Goal: Check status

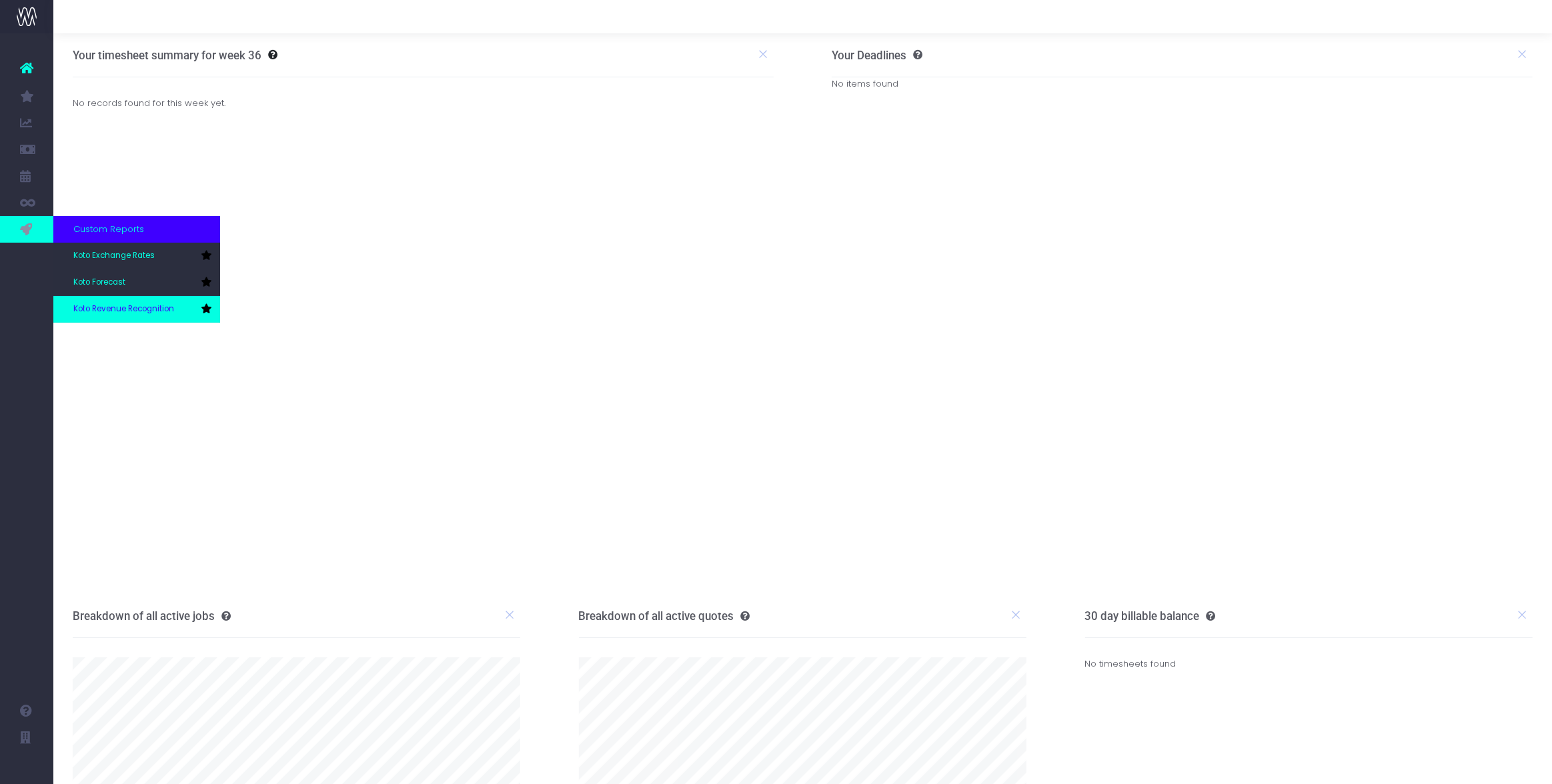
click at [111, 304] on span "Koto Revenue Recognition" at bounding box center [124, 309] width 101 height 12
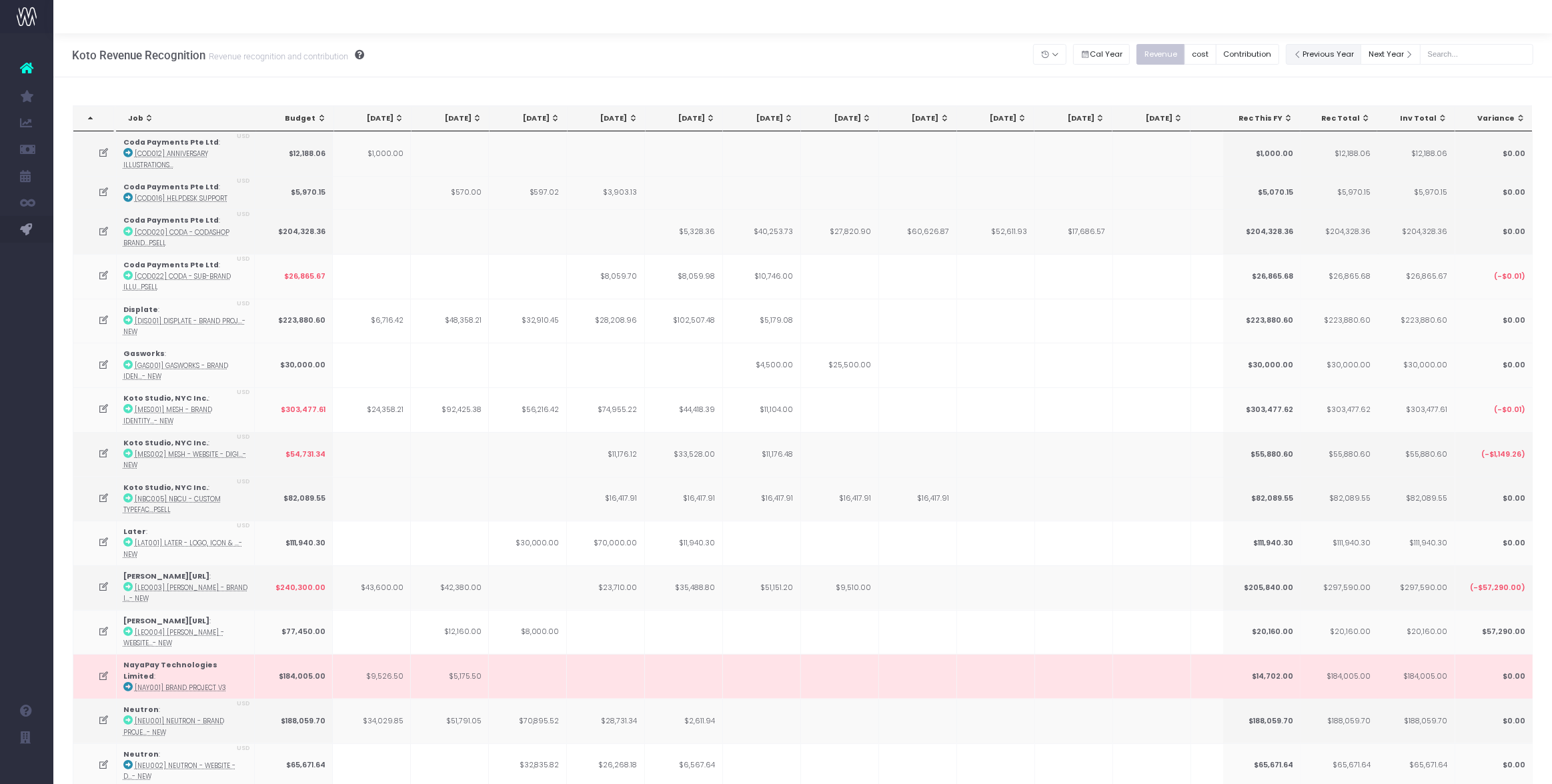
click at [1336, 50] on button "Previous Year" at bounding box center [1323, 54] width 76 height 21
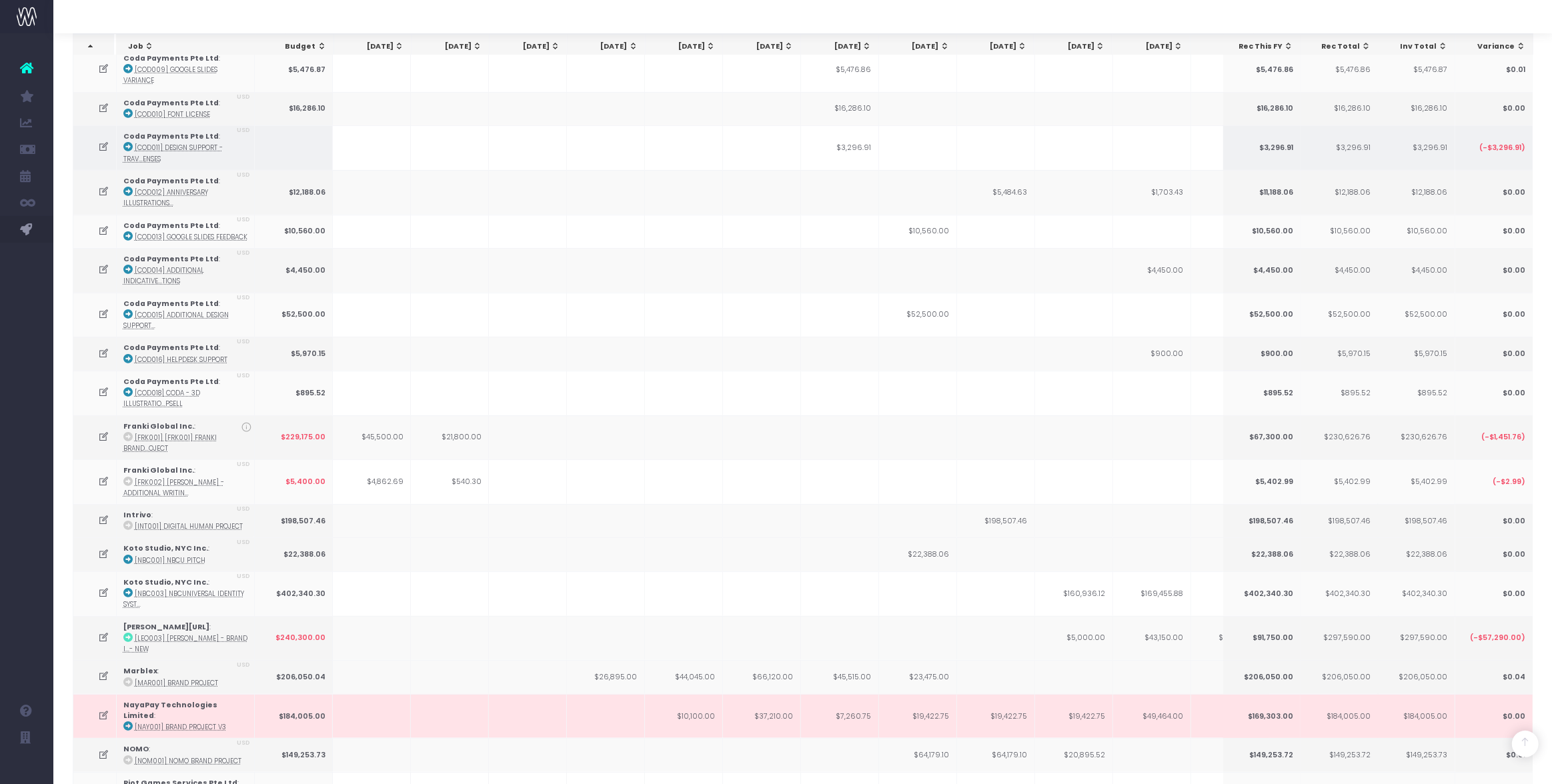
scroll to position [280, 0]
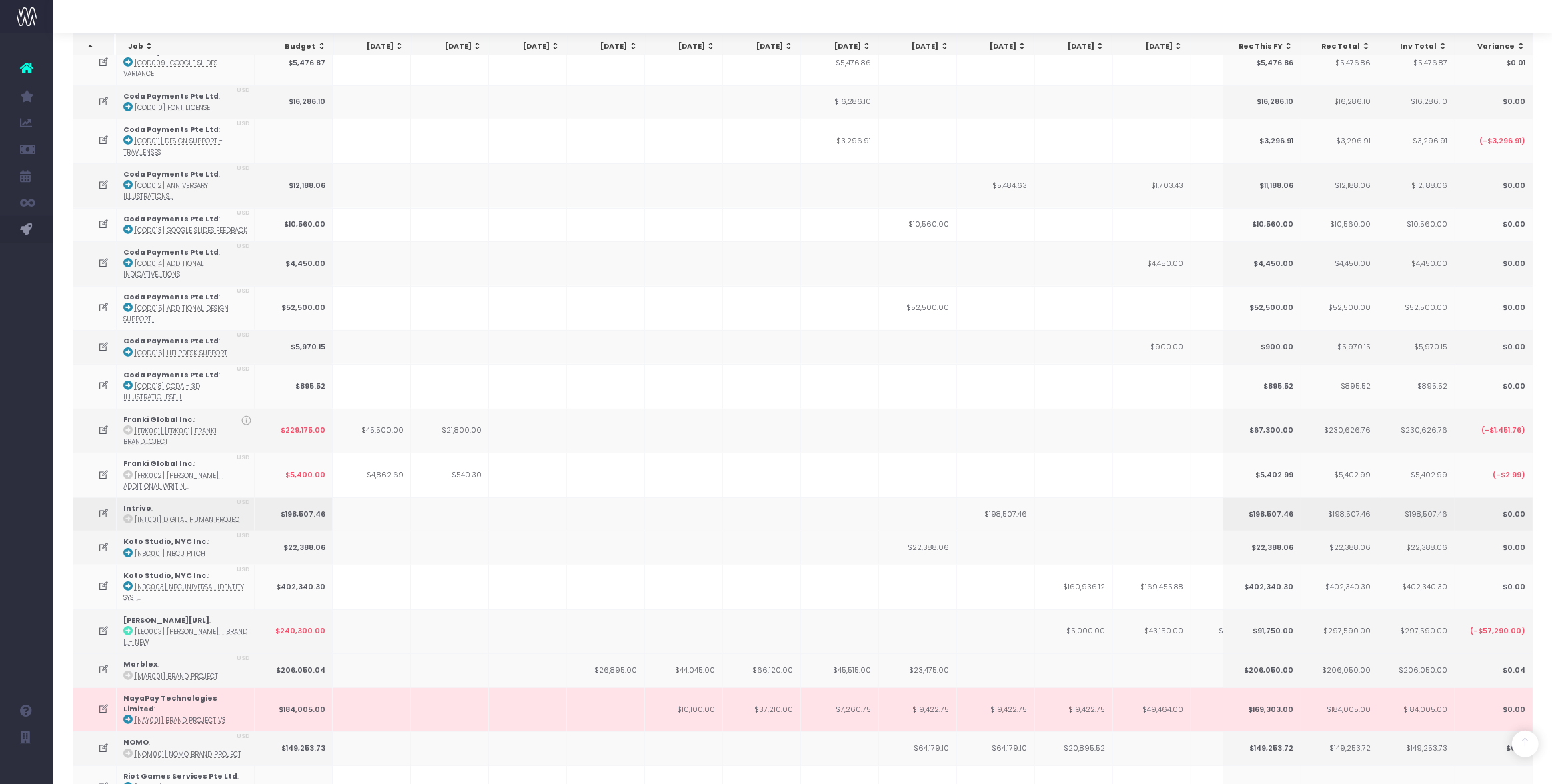
click at [103, 508] on icon at bounding box center [103, 514] width 11 height 11
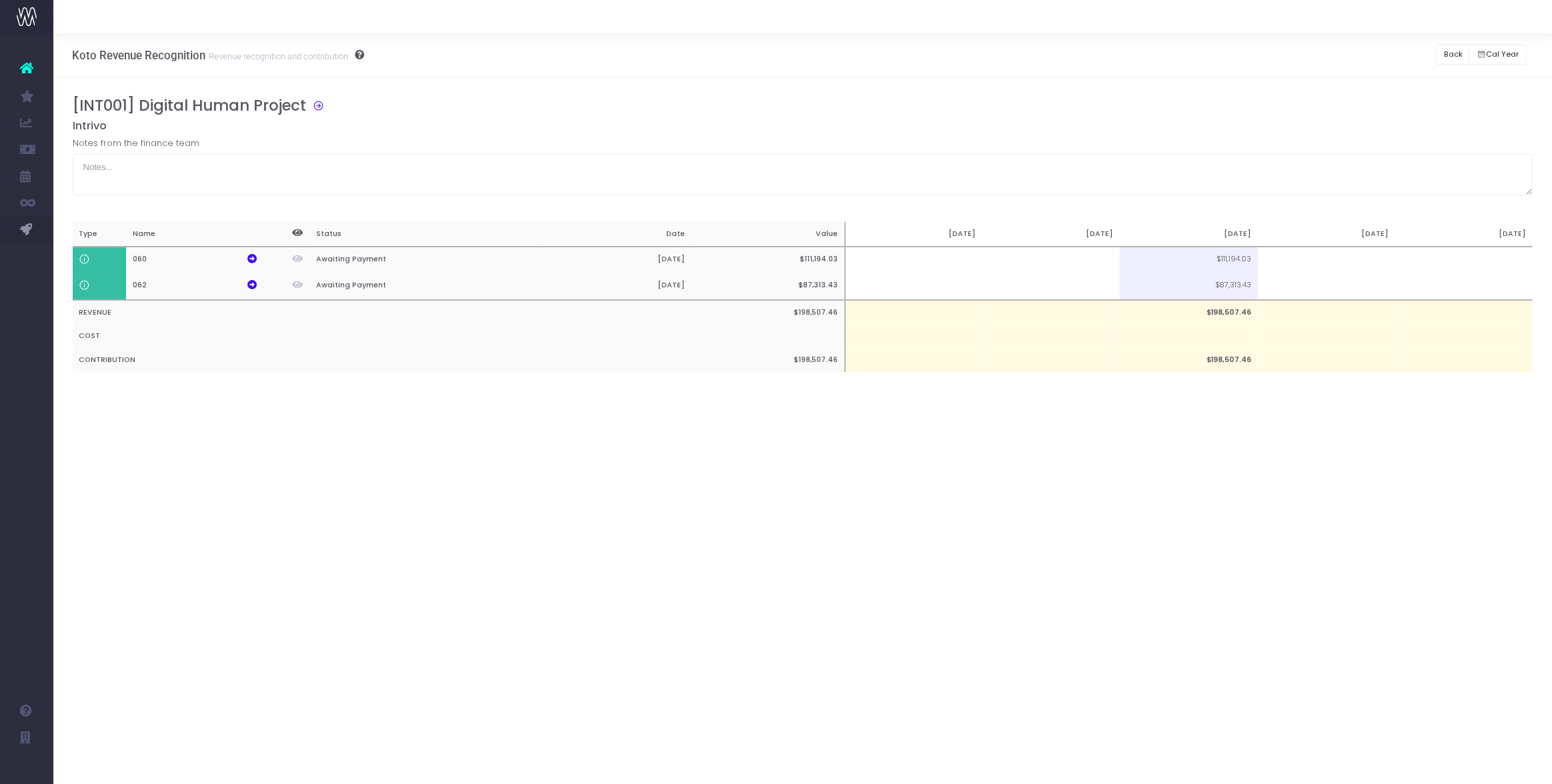
scroll to position [0, 0]
click at [252, 257] on icon at bounding box center [251, 258] width 9 height 9
click at [251, 287] on icon at bounding box center [251, 284] width 9 height 9
